Goal: Task Accomplishment & Management: Use online tool/utility

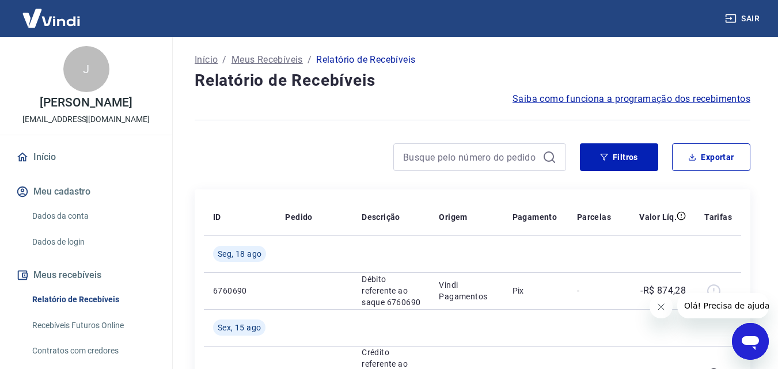
drag, startPoint x: 663, startPoint y: 311, endPoint x: 1261, endPoint y: 549, distance: 643.9
click at [663, 311] on icon "Fechar mensagem da empresa" at bounding box center [660, 306] width 9 height 9
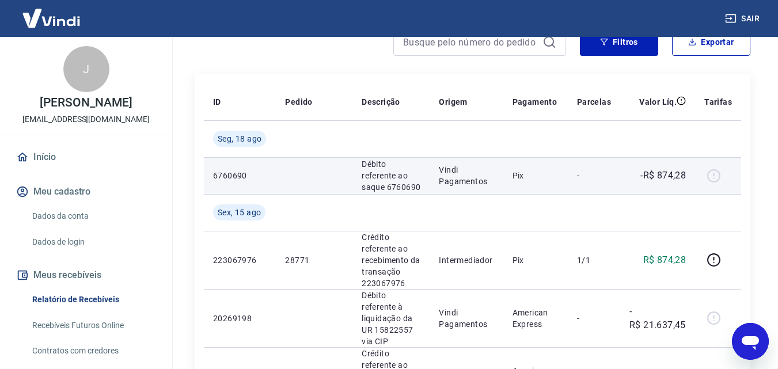
scroll to position [58, 0]
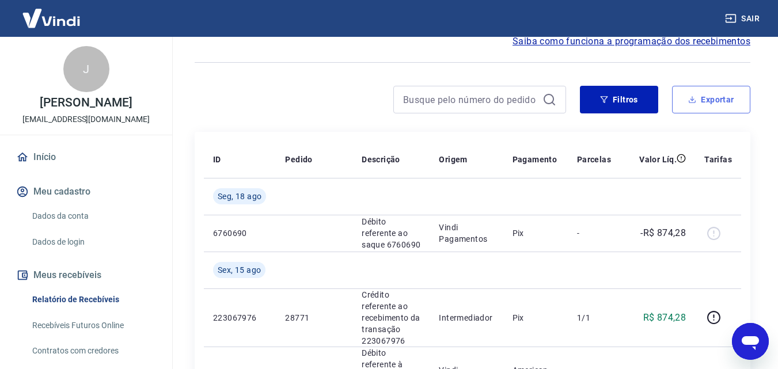
click at [698, 103] on button "Exportar" at bounding box center [711, 100] width 78 height 28
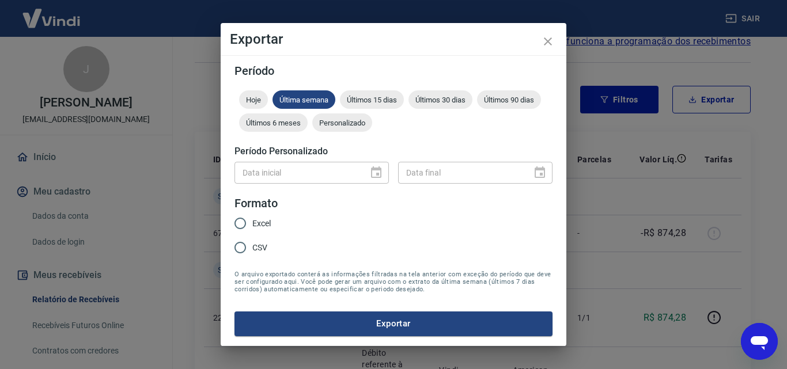
click at [372, 168] on div "Data inicial" at bounding box center [311, 172] width 154 height 21
click at [343, 123] on span "Personalizado" at bounding box center [342, 123] width 60 height 9
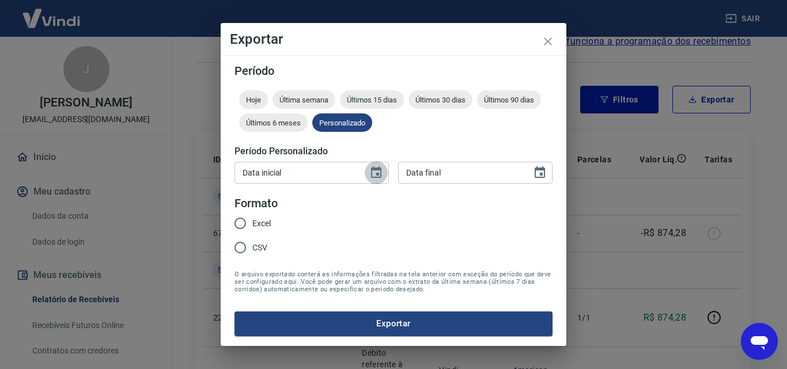
click at [379, 173] on icon "Choose date" at bounding box center [376, 172] width 10 height 12
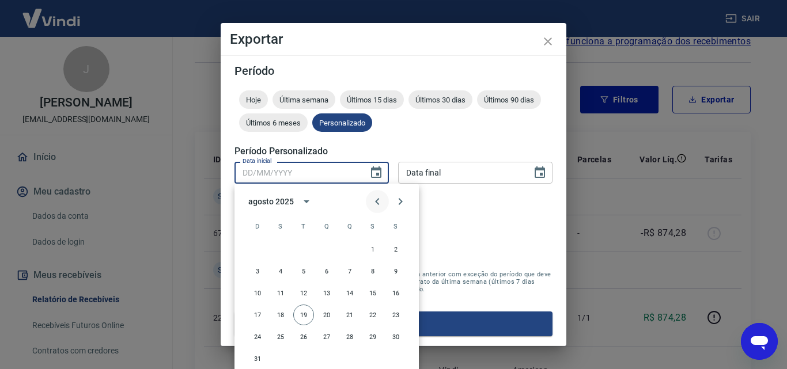
click at [375, 200] on icon "Previous month" at bounding box center [377, 202] width 14 height 14
click at [304, 245] on button "1" at bounding box center [303, 249] width 21 height 21
type input "[DATE]"
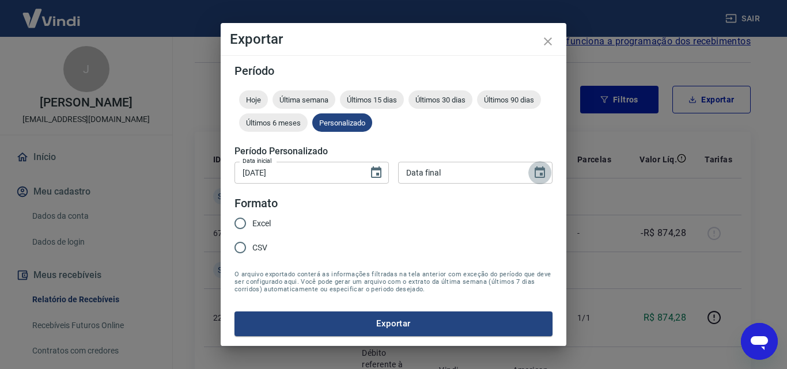
click at [540, 170] on icon "Choose date" at bounding box center [539, 172] width 10 height 12
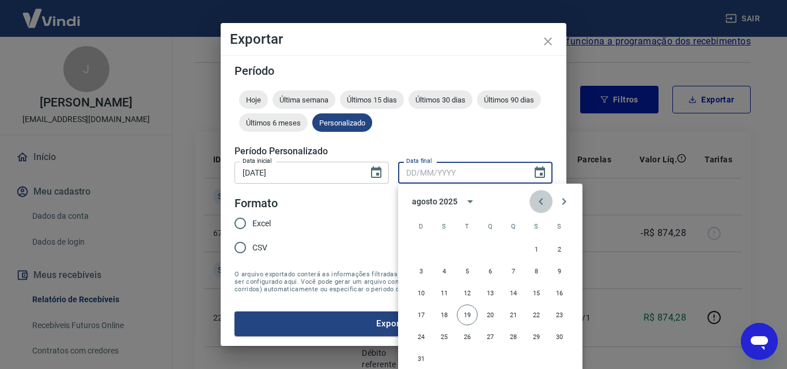
click at [546, 203] on icon "Previous month" at bounding box center [541, 202] width 14 height 14
click at [514, 339] on button "31" at bounding box center [513, 337] width 21 height 21
type input "[DATE]"
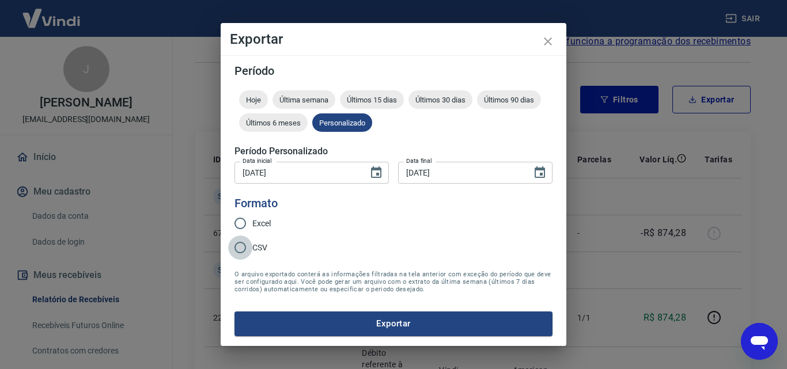
click at [236, 248] on input "CSV" at bounding box center [240, 248] width 24 height 24
radio input "true"
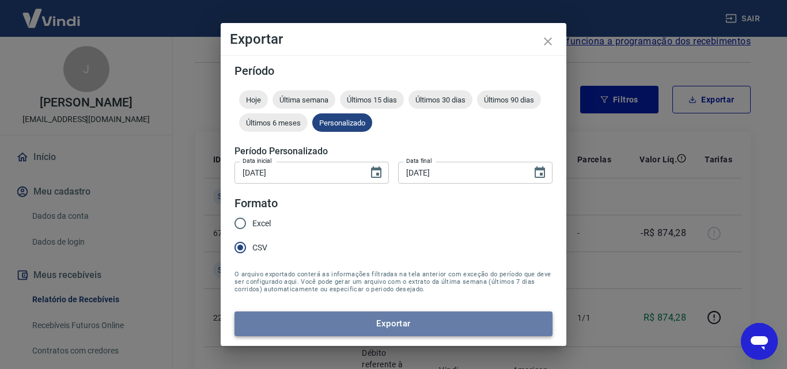
click at [374, 324] on button "Exportar" at bounding box center [393, 324] width 318 height 24
